Goal: Find contact information: Find contact information

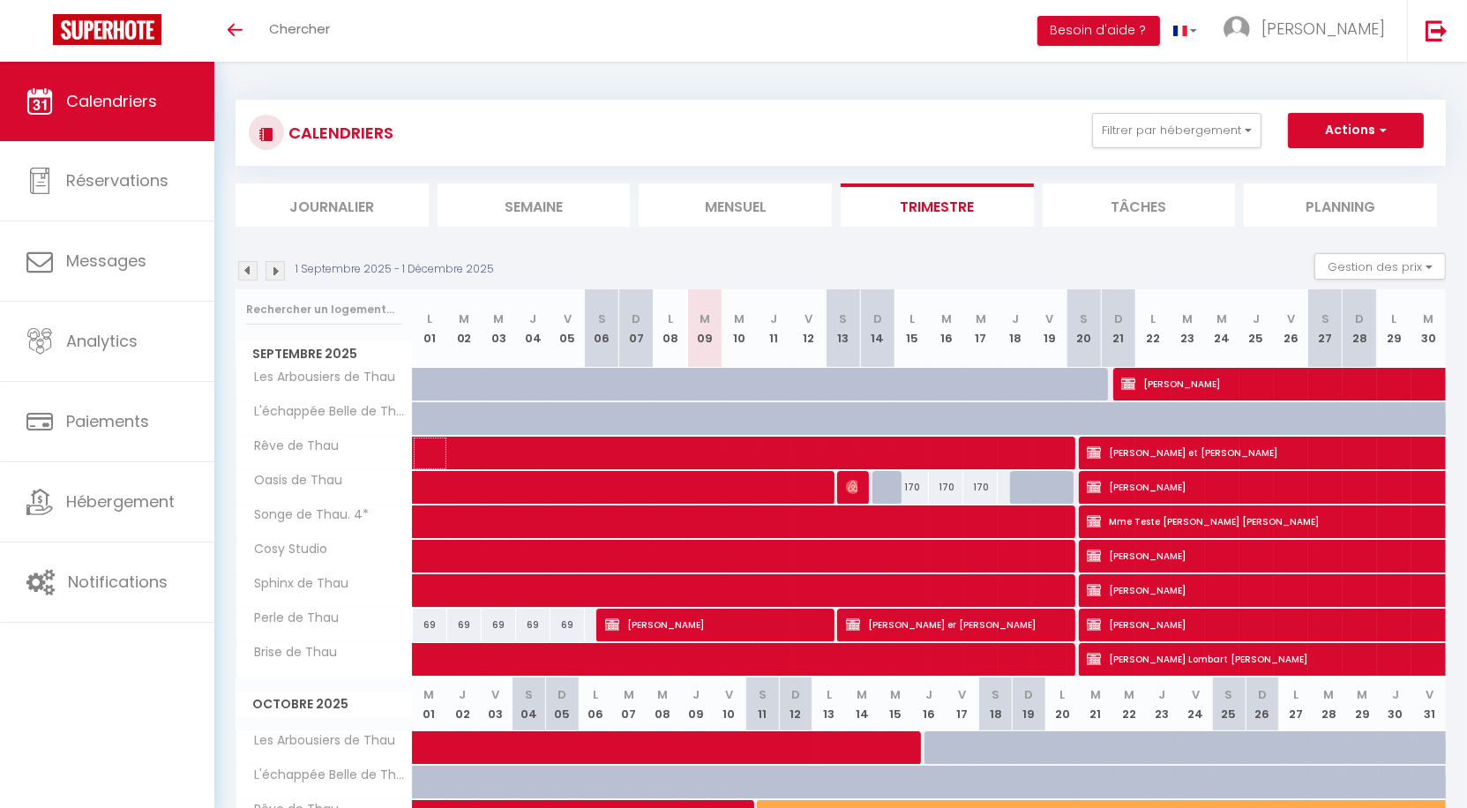
click at [500, 448] on span at bounding box center [818, 454] width 771 height 34
select select "OK"
select select "KO"
select select "0"
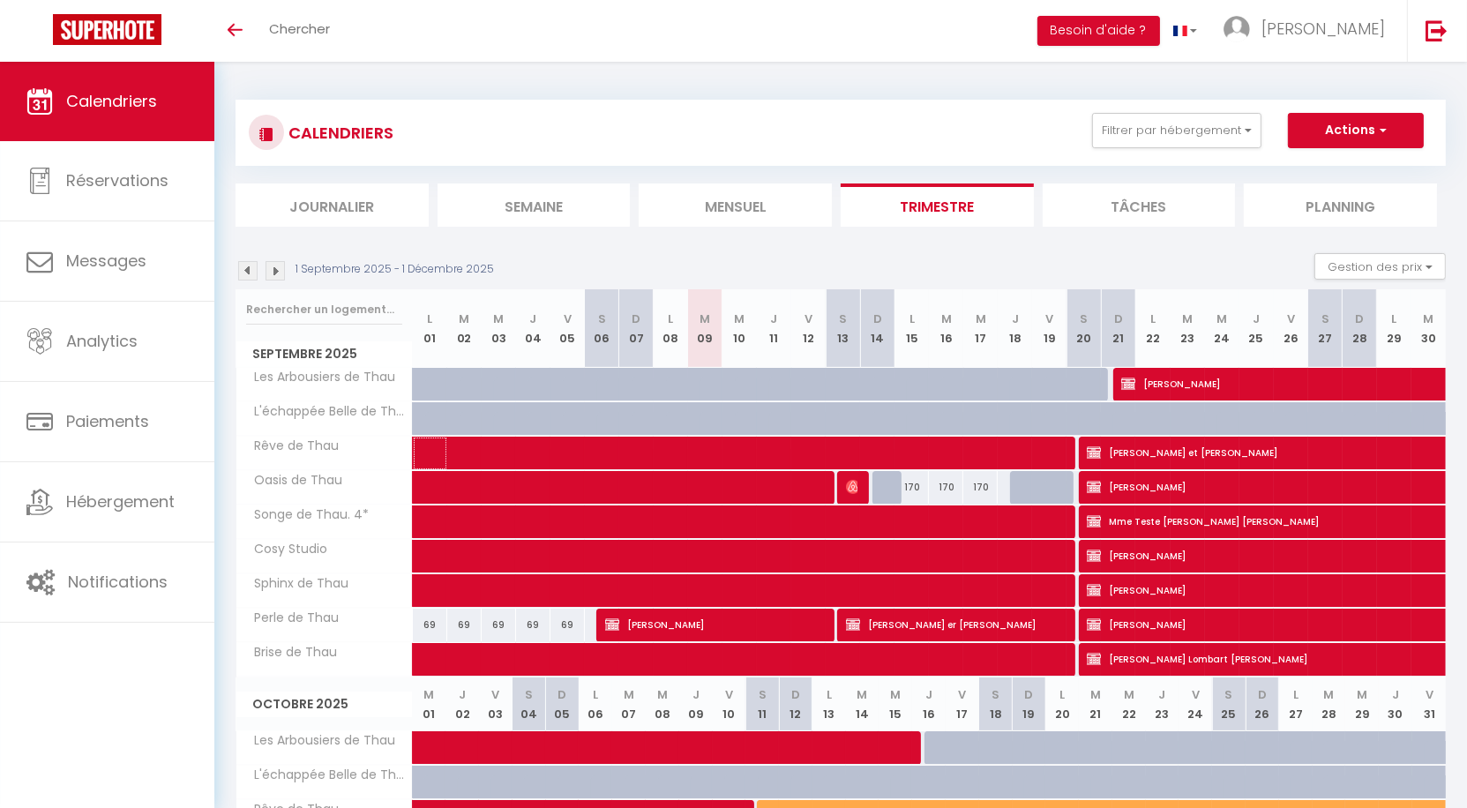
select select "1"
select select
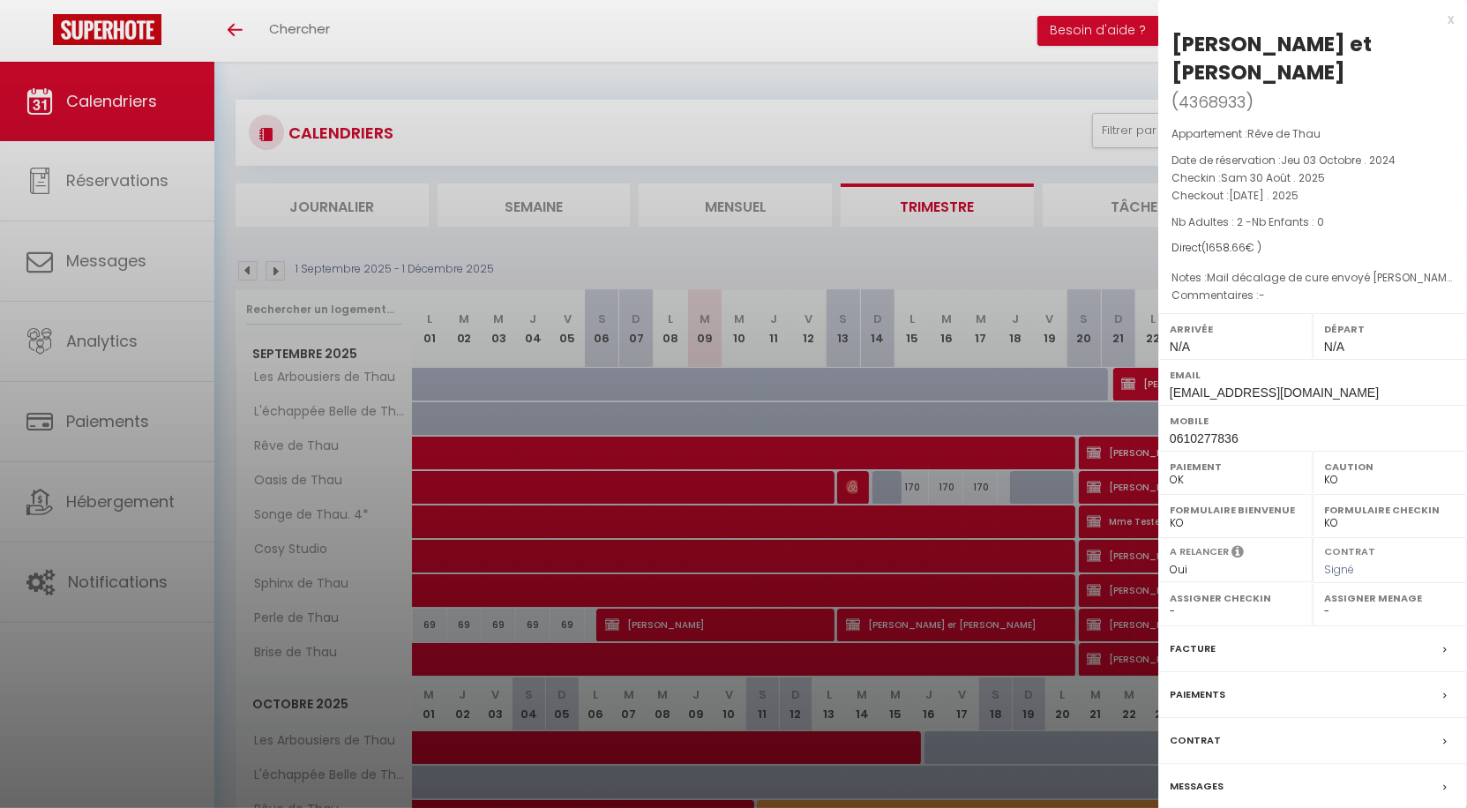
click at [1208, 385] on span "[EMAIL_ADDRESS][DOMAIN_NAME]" at bounding box center [1273, 392] width 209 height 14
copy div "Email"
click at [1449, 19] on div "x" at bounding box center [1305, 19] width 295 height 21
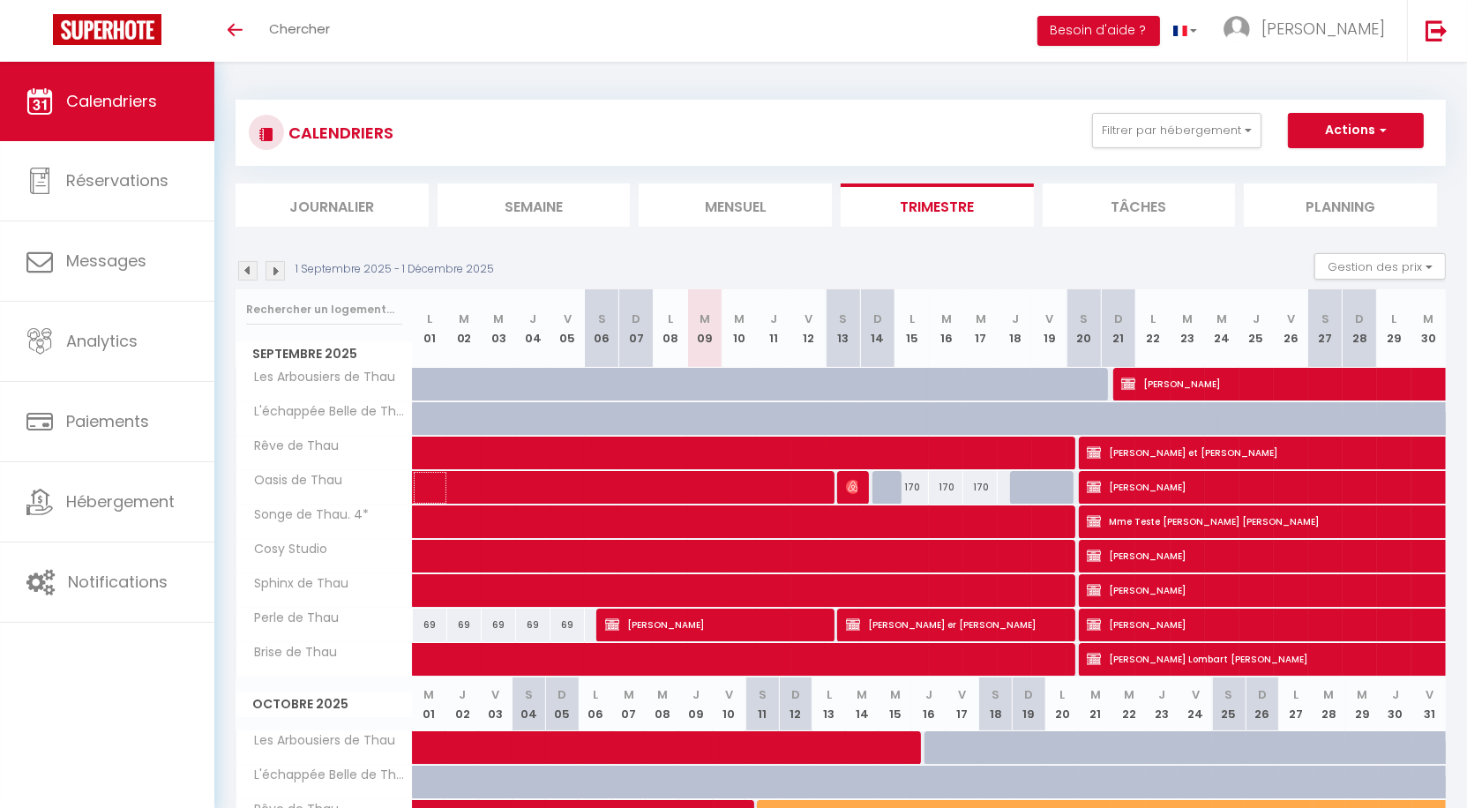
click at [654, 489] on span at bounding box center [676, 488] width 487 height 34
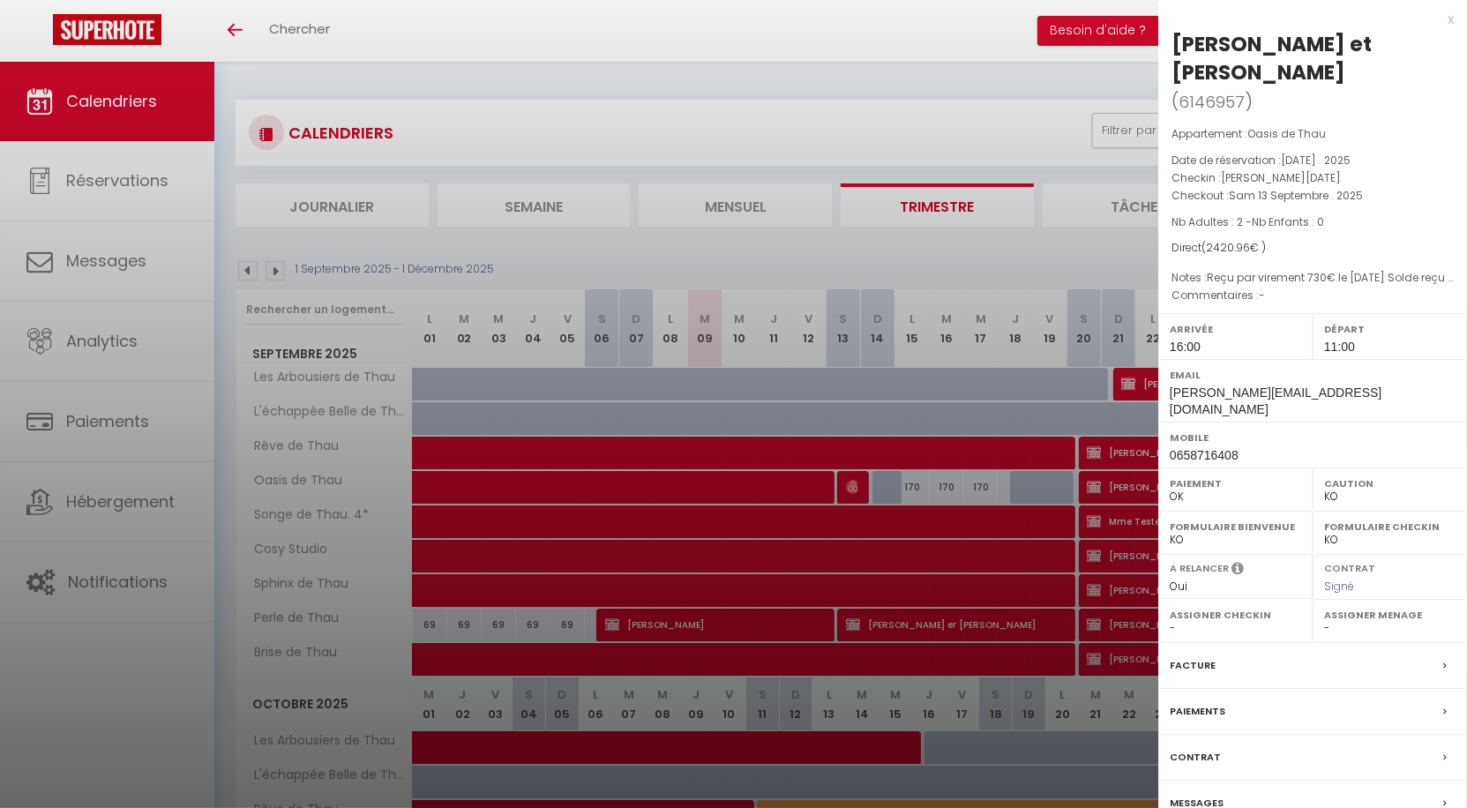
click at [1206, 385] on span "[PERSON_NAME][EMAIL_ADDRESS][DOMAIN_NAME]" at bounding box center [1275, 400] width 212 height 31
copy div "Email"
click at [1454, 17] on div "x [PERSON_NAME] et [PERSON_NAME] ( 6146957 ) Appartement : Oasis de Thau Date d…" at bounding box center [1312, 447] width 309 height 895
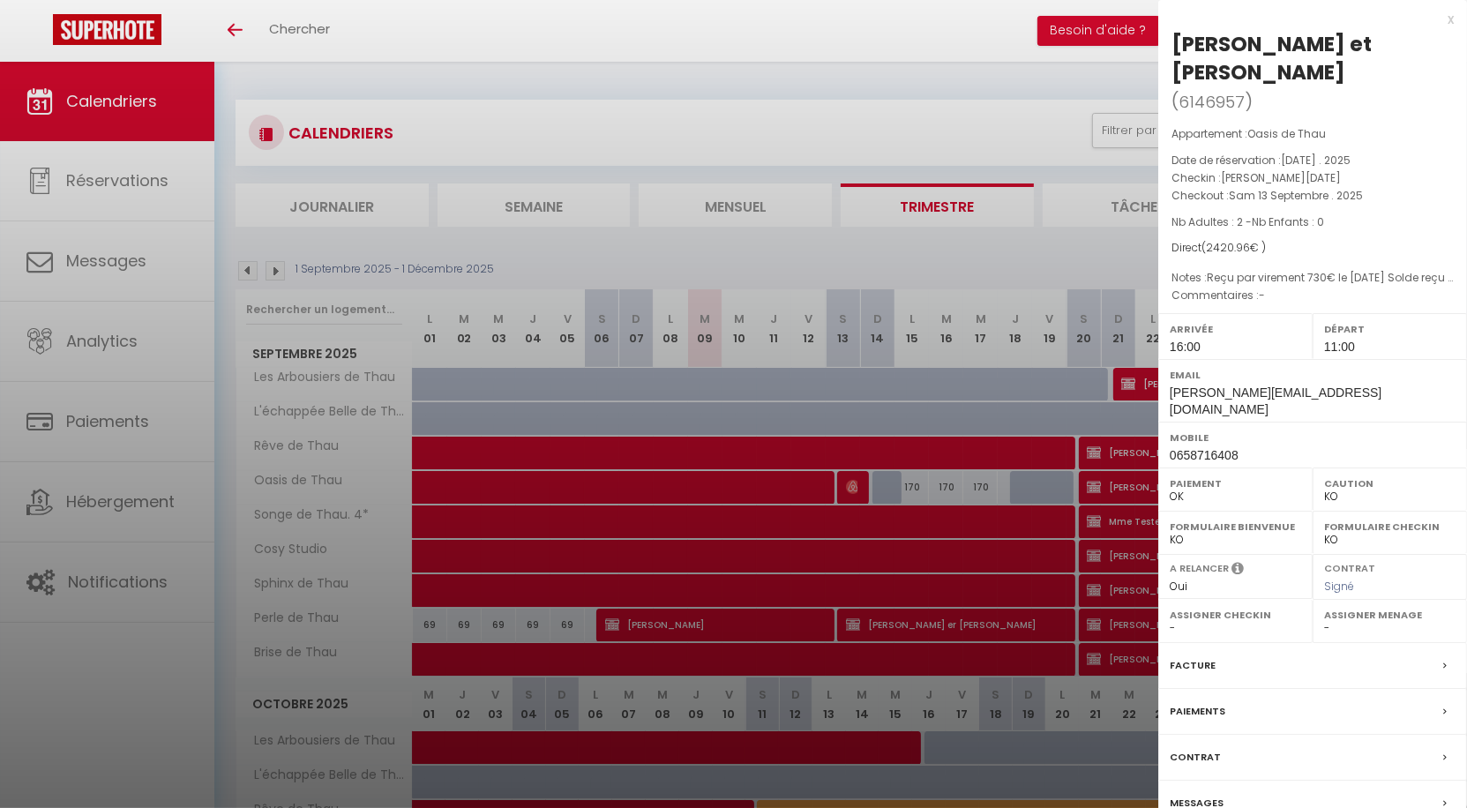
click at [1453, 19] on div "x" at bounding box center [1305, 19] width 295 height 21
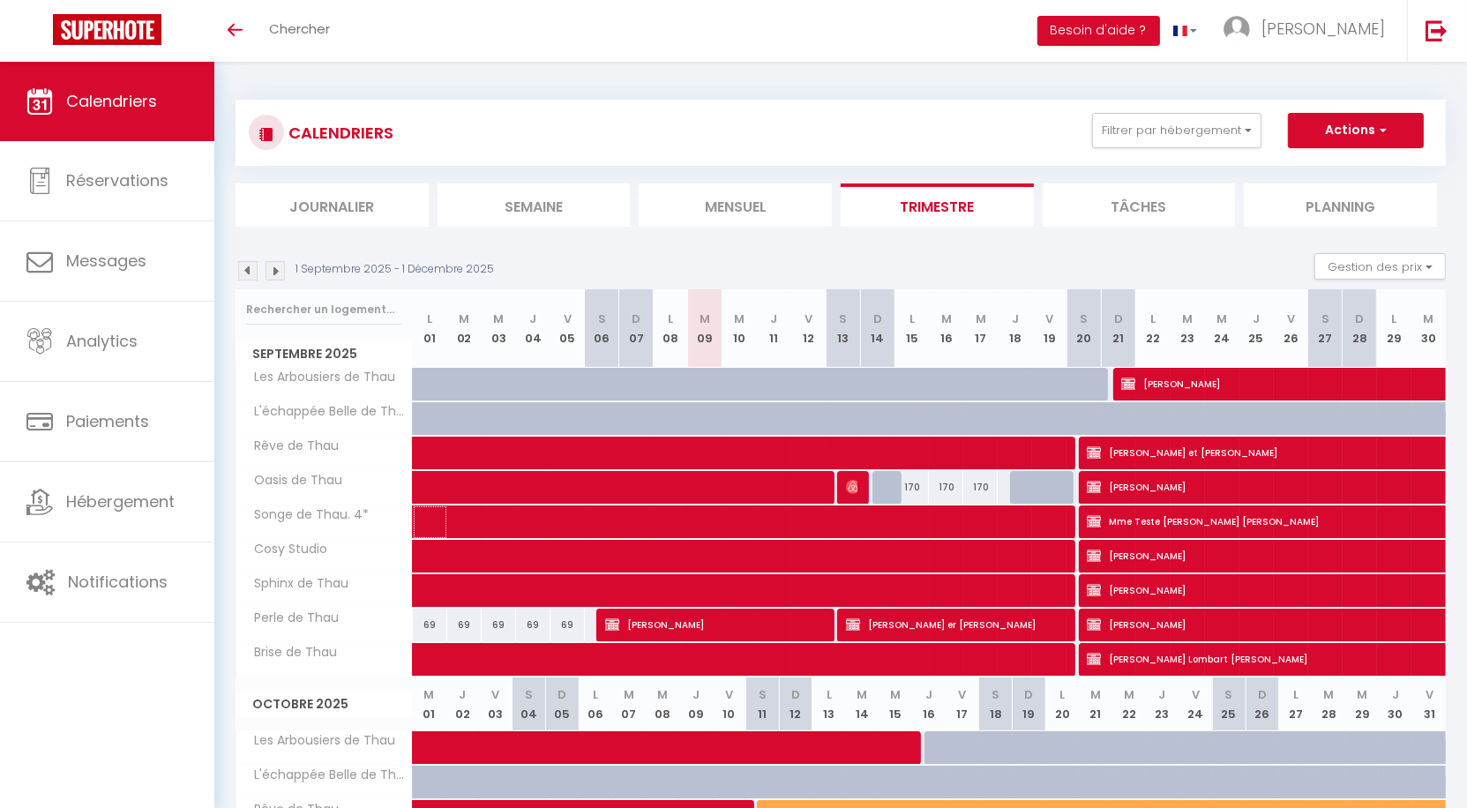
click at [563, 523] on span at bounding box center [818, 522] width 771 height 34
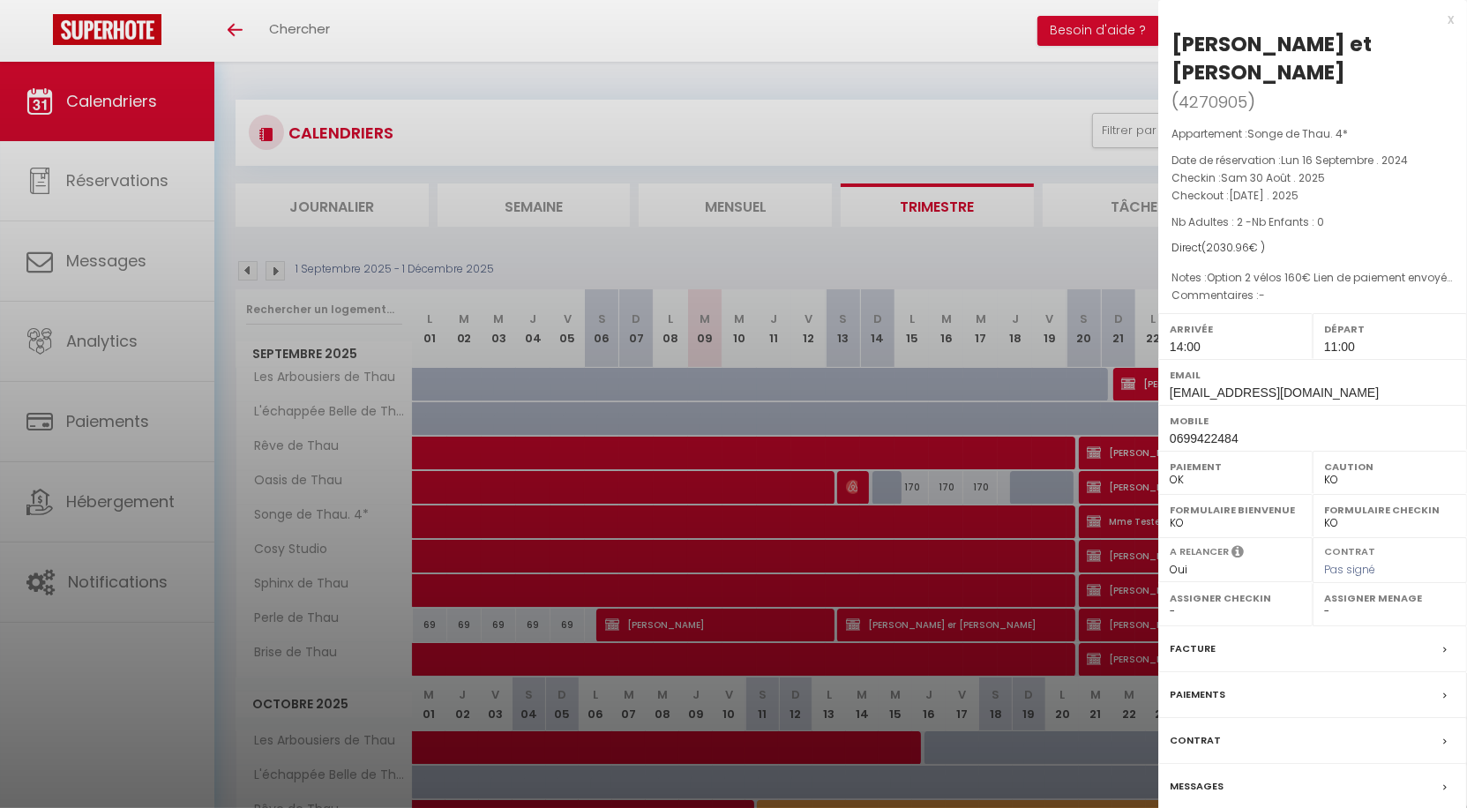
click at [1214, 397] on span "[EMAIL_ADDRESS][DOMAIN_NAME]" at bounding box center [1273, 392] width 209 height 14
copy div "Email"
click at [1453, 20] on div "x" at bounding box center [1305, 19] width 295 height 21
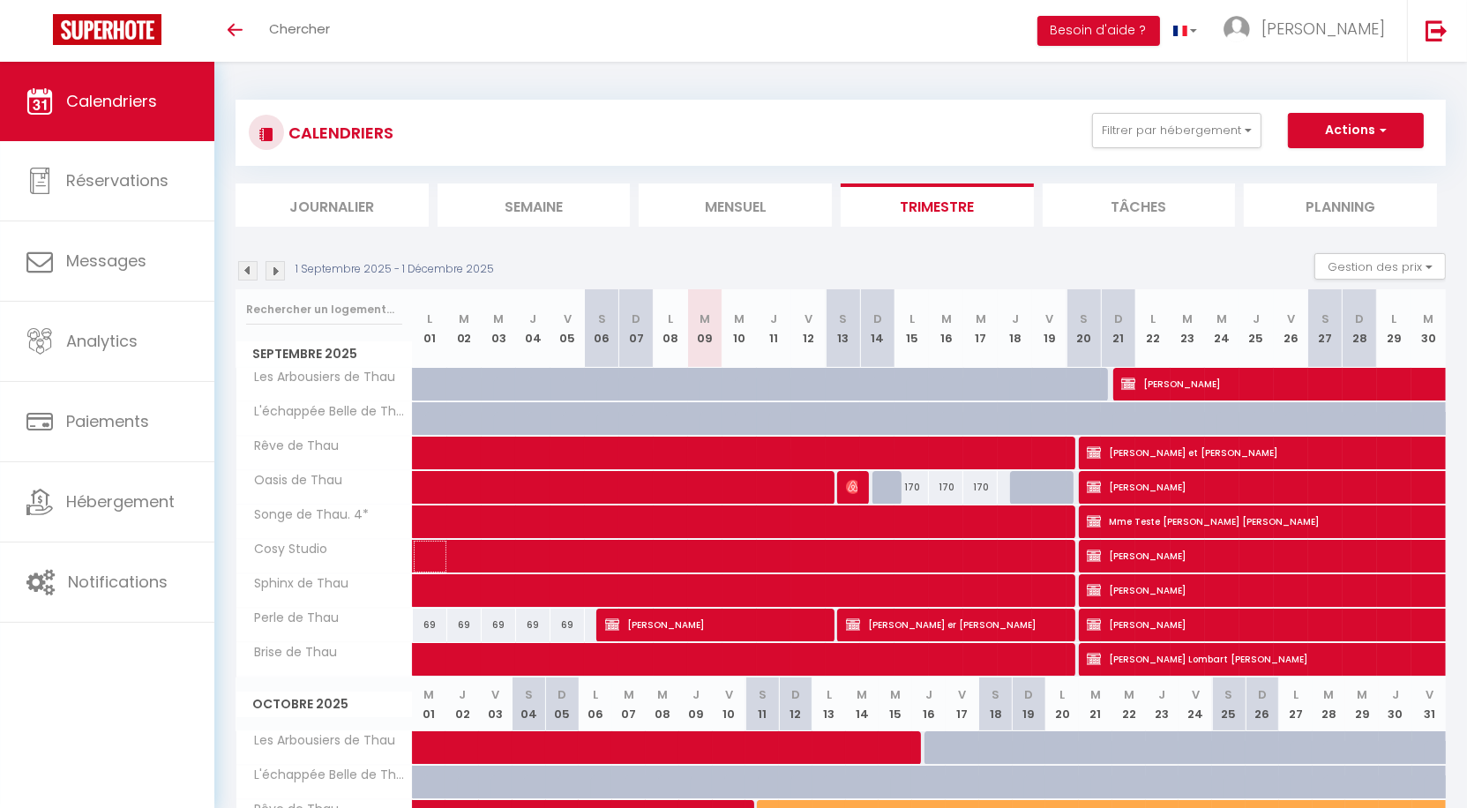
click at [539, 560] on span at bounding box center [818, 557] width 771 height 34
select select "OK"
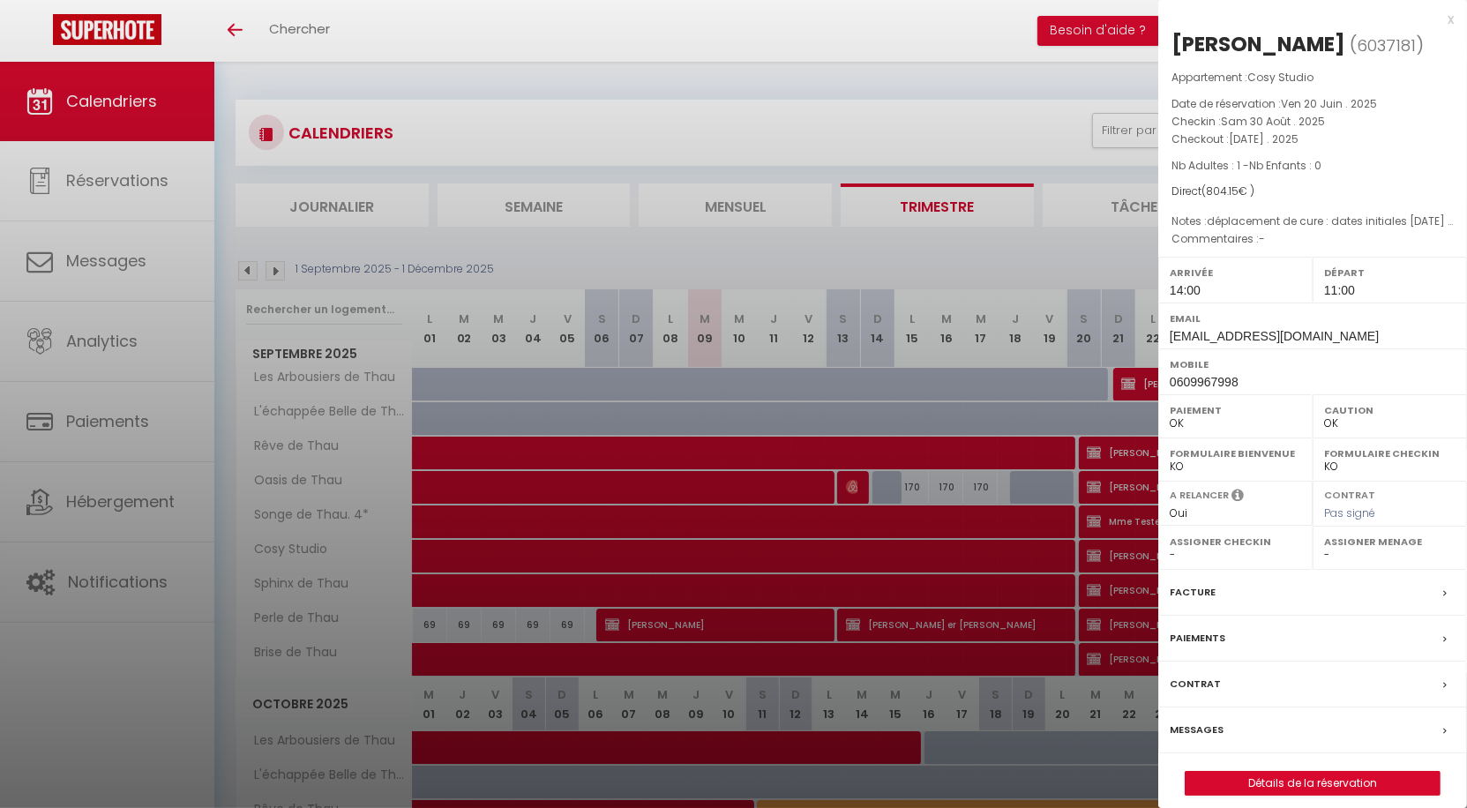
click at [1197, 375] on span "0609967998" at bounding box center [1203, 382] width 69 height 14
click at [1197, 340] on span "[EMAIL_ADDRESS][DOMAIN_NAME]" at bounding box center [1273, 336] width 209 height 14
copy div "Email"
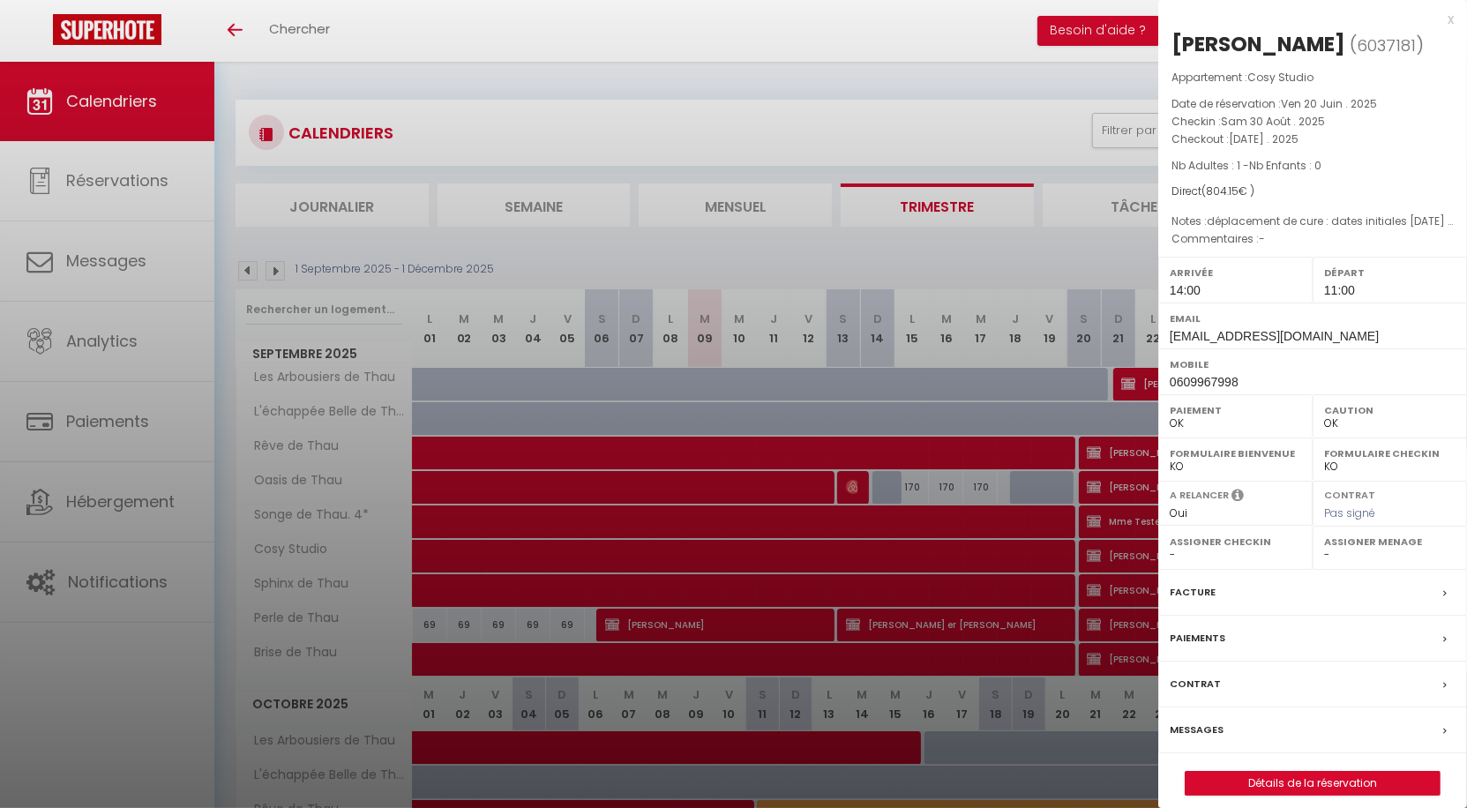
click at [1452, 18] on div "x" at bounding box center [1305, 19] width 295 height 21
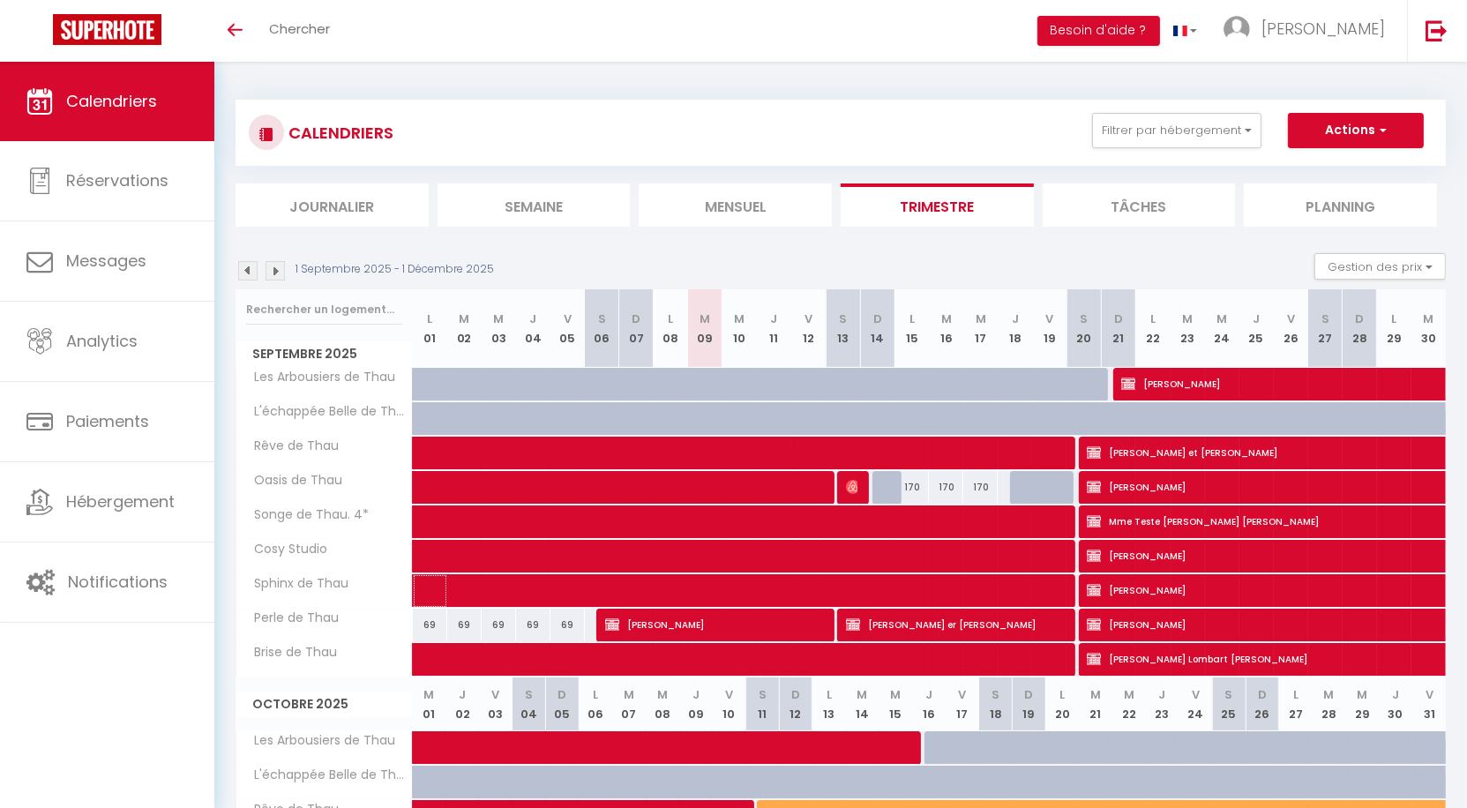
click at [561, 591] on span at bounding box center [818, 591] width 771 height 34
select select "KO"
select select "1"
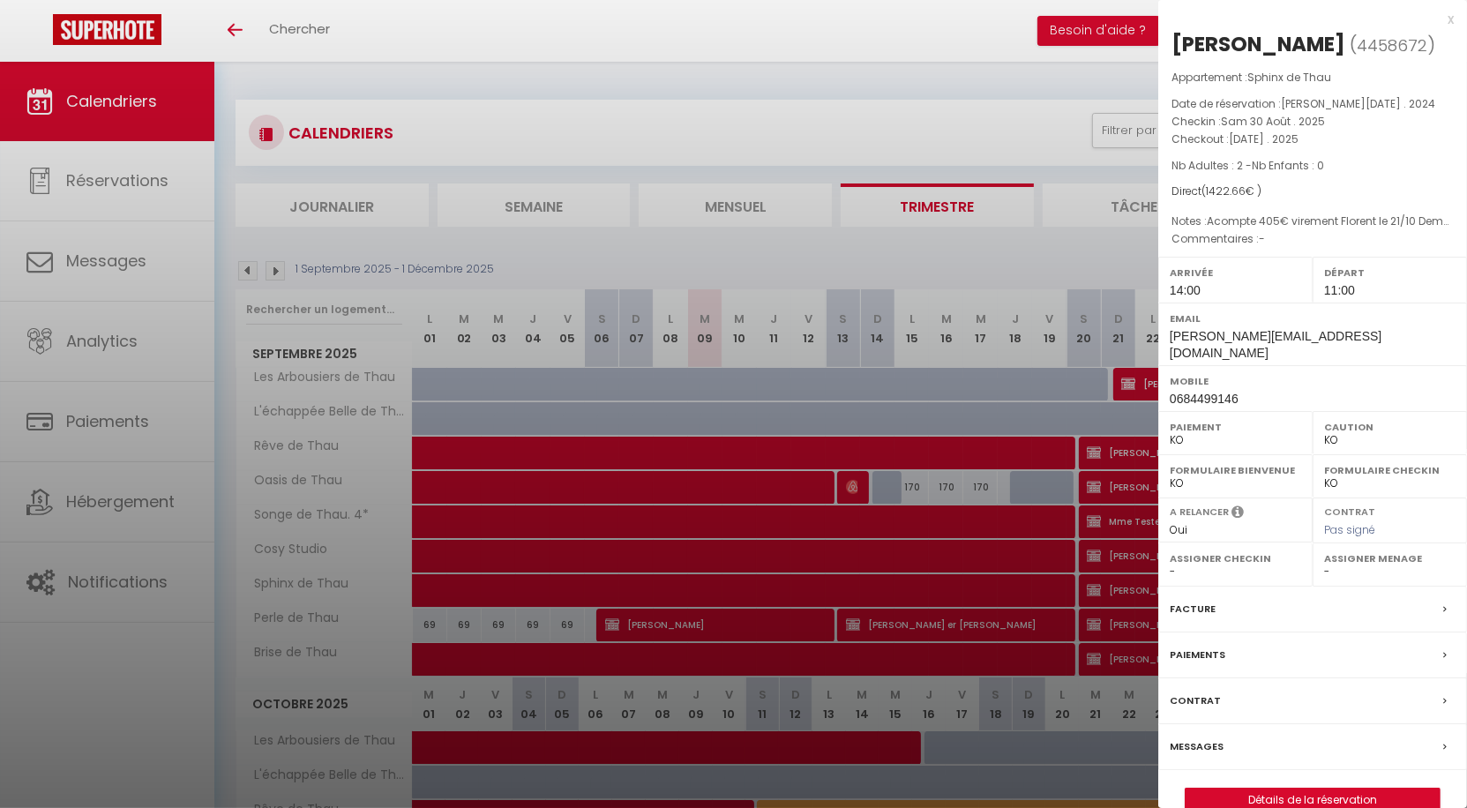
click at [1202, 339] on span "[PERSON_NAME][EMAIL_ADDRESS][DOMAIN_NAME]" at bounding box center [1275, 344] width 212 height 31
copy div "Email"
click at [1449, 17] on div "x" at bounding box center [1305, 19] width 295 height 21
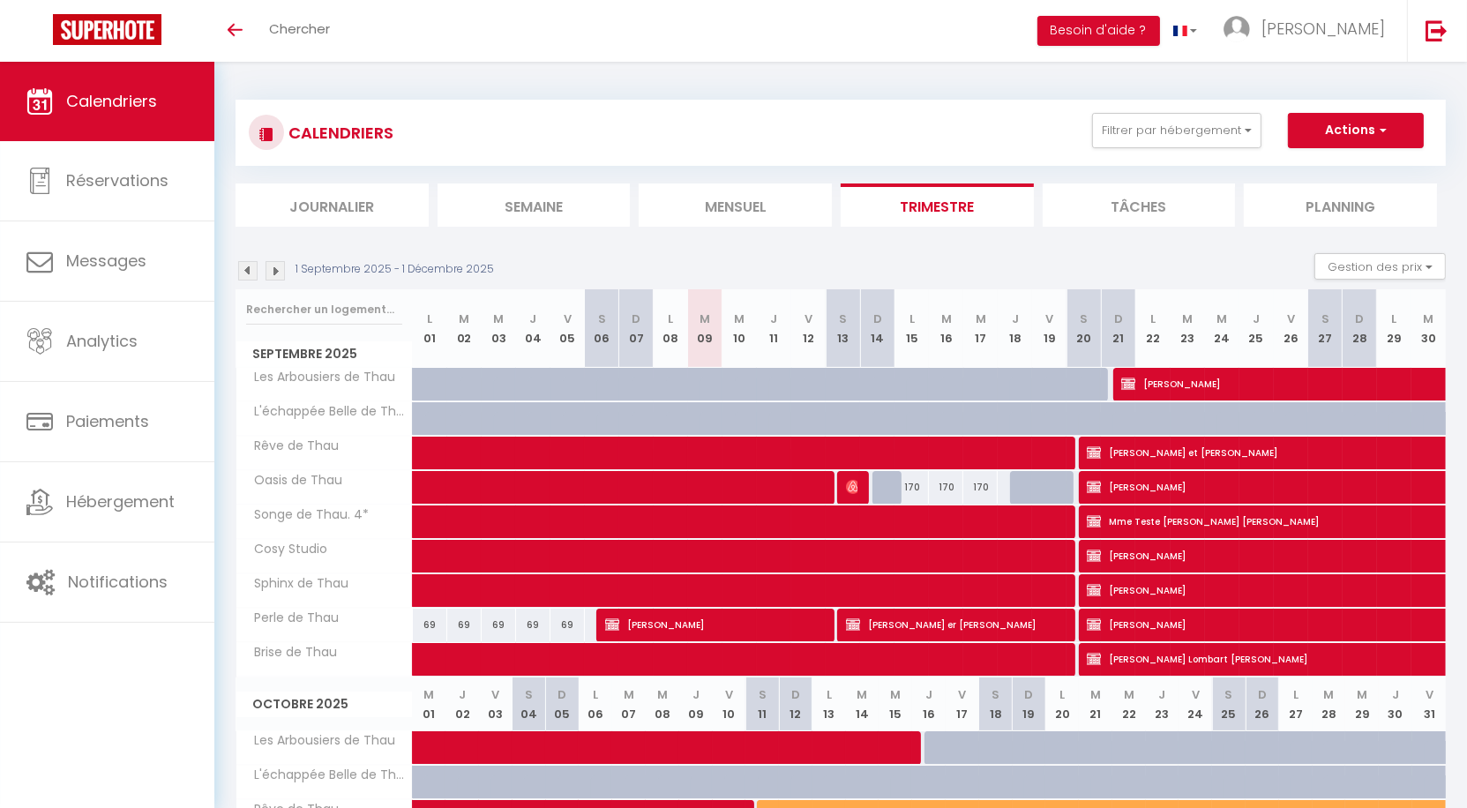
click at [682, 619] on span "[PERSON_NAME]" at bounding box center [714, 625] width 218 height 34
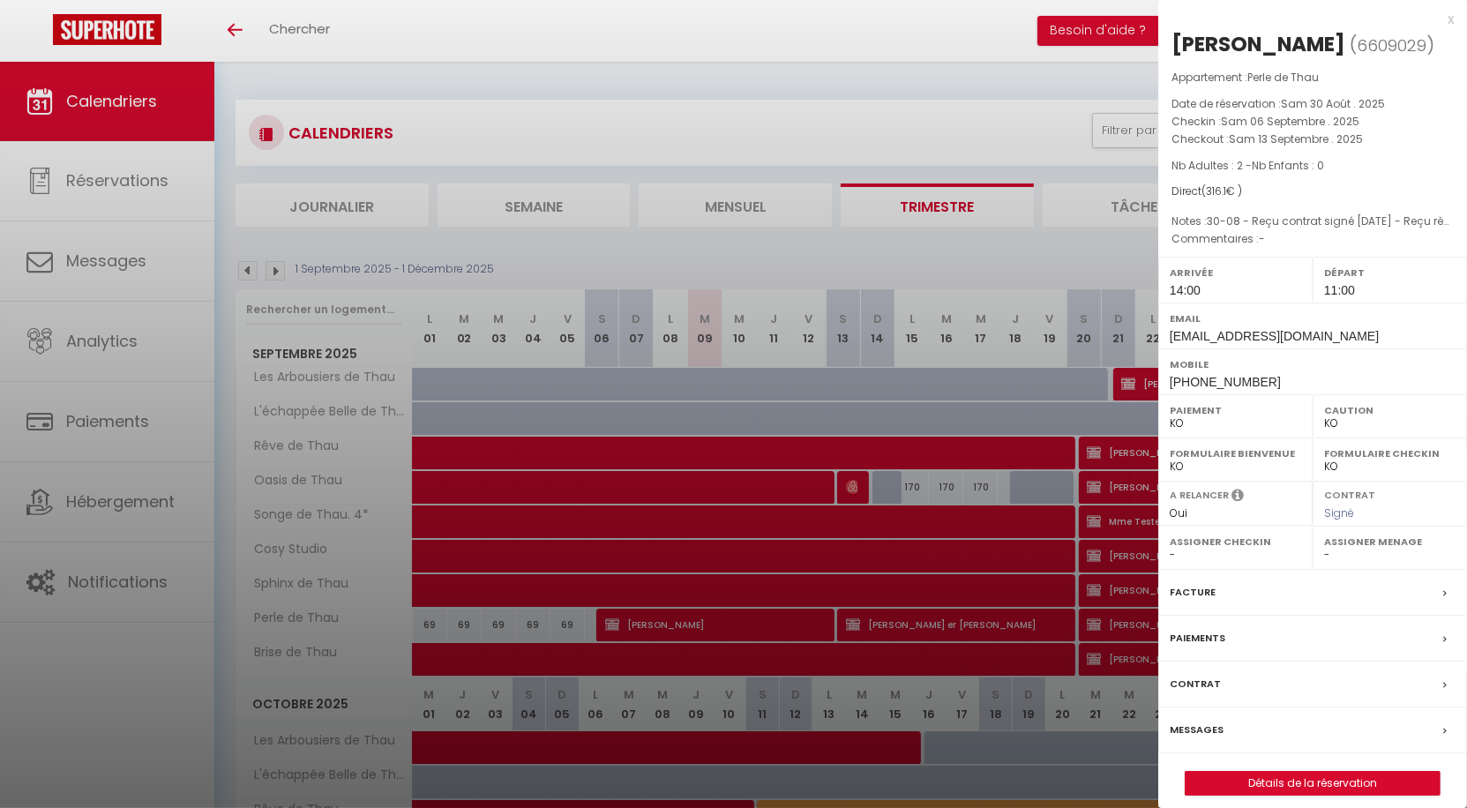
click at [1211, 331] on span "[EMAIL_ADDRESS][DOMAIN_NAME]" at bounding box center [1273, 336] width 209 height 14
copy div "Email"
click at [1446, 21] on div "x" at bounding box center [1305, 19] width 295 height 21
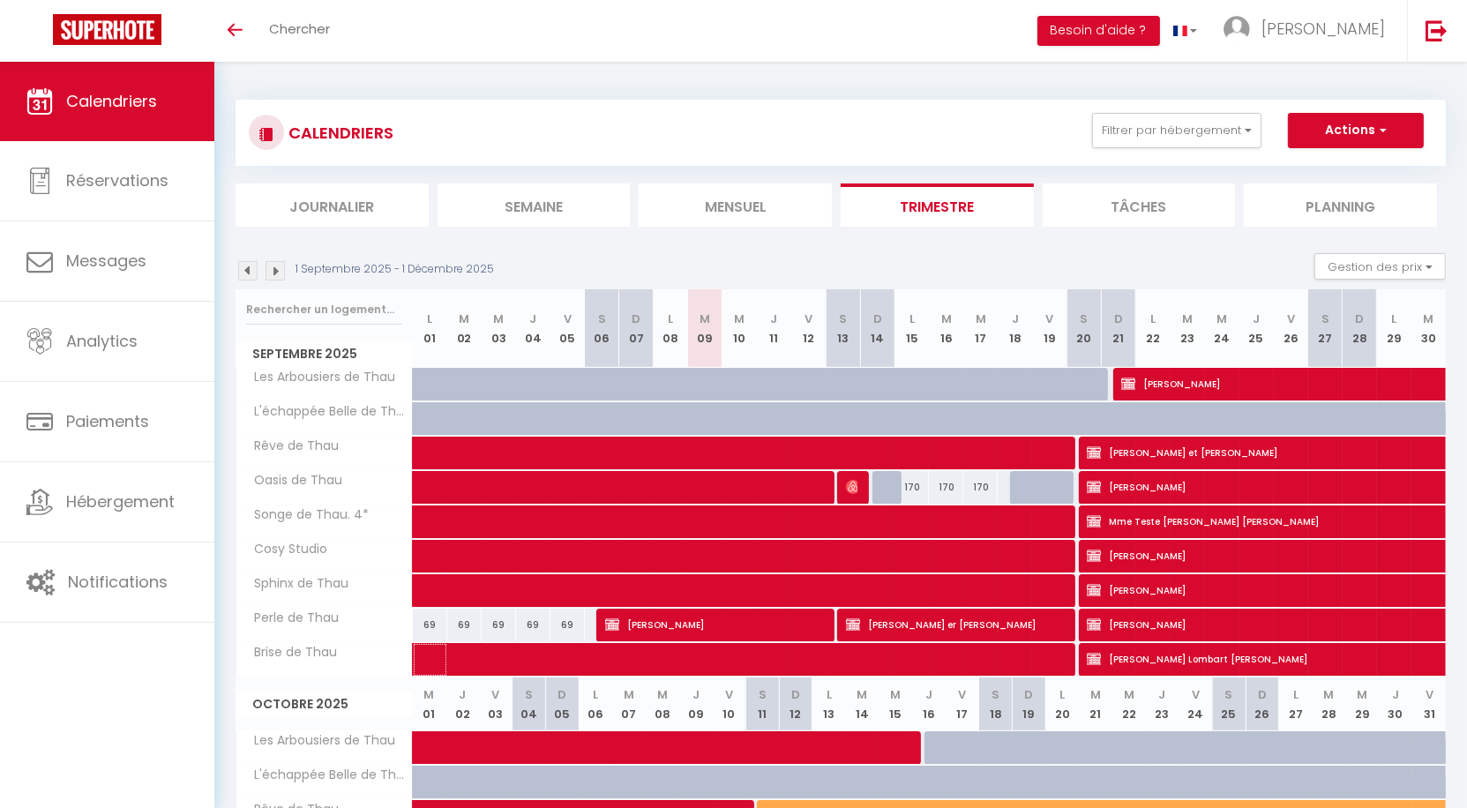
click at [559, 660] on span at bounding box center [818, 660] width 771 height 34
select select "OK"
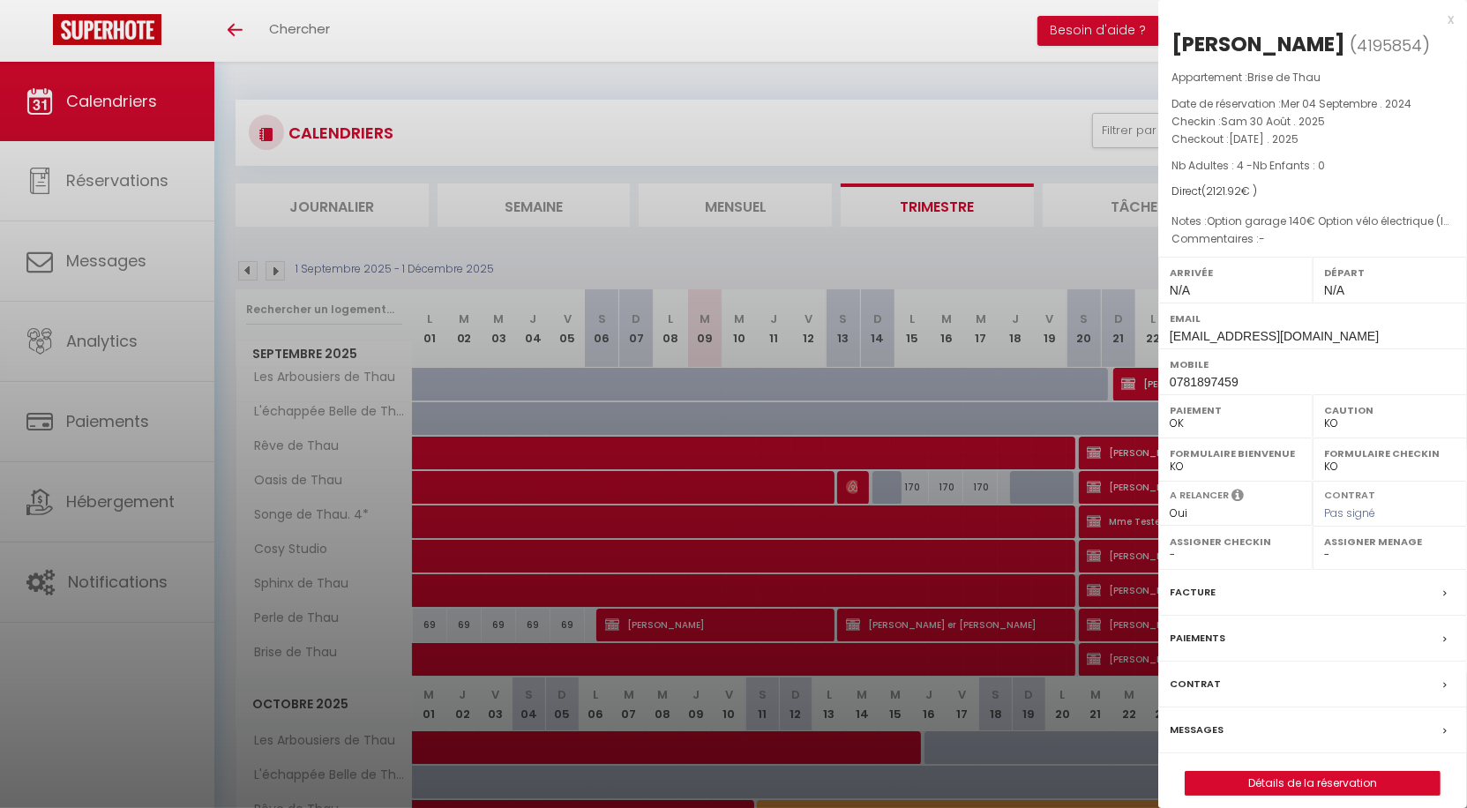
click at [1216, 343] on span "[EMAIL_ADDRESS][DOMAIN_NAME]" at bounding box center [1273, 336] width 209 height 14
copy div "Email"
